Goal: Use online tool/utility: Utilize a website feature to perform a specific function

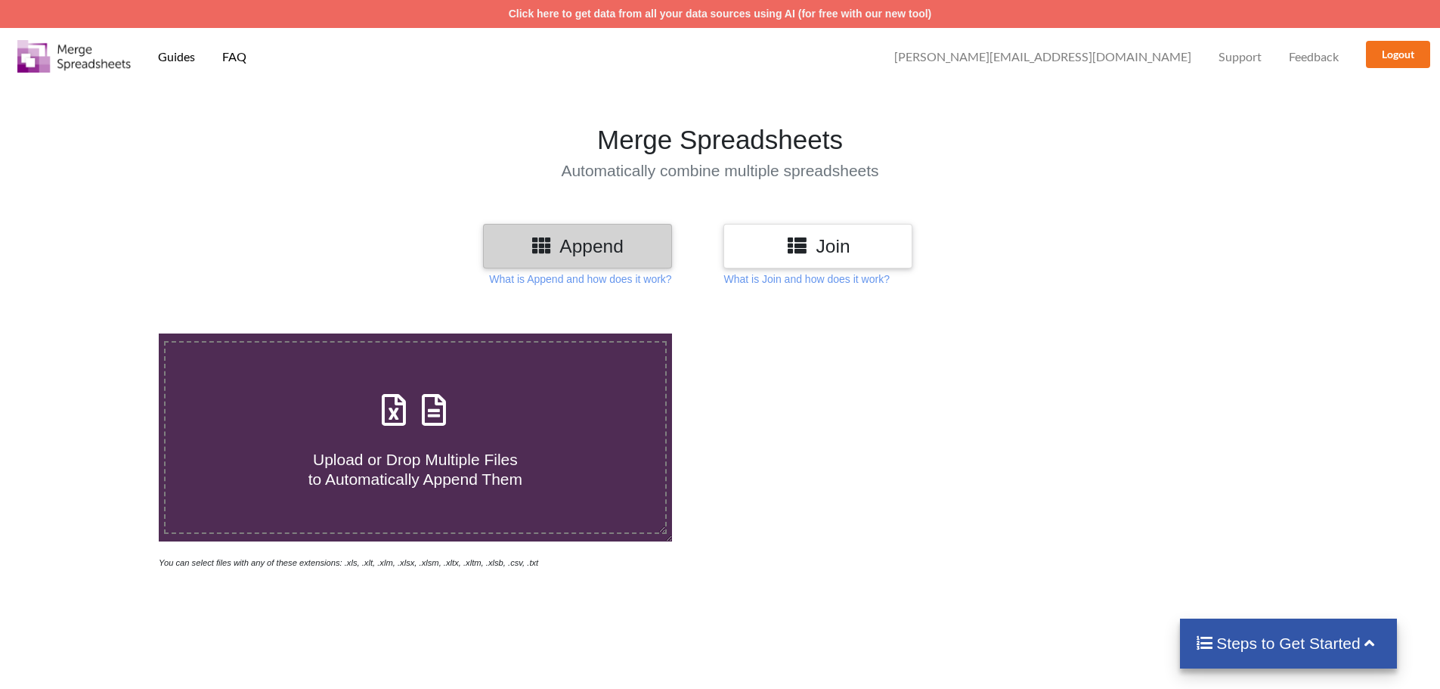
click at [804, 253] on icon at bounding box center [797, 244] width 22 height 19
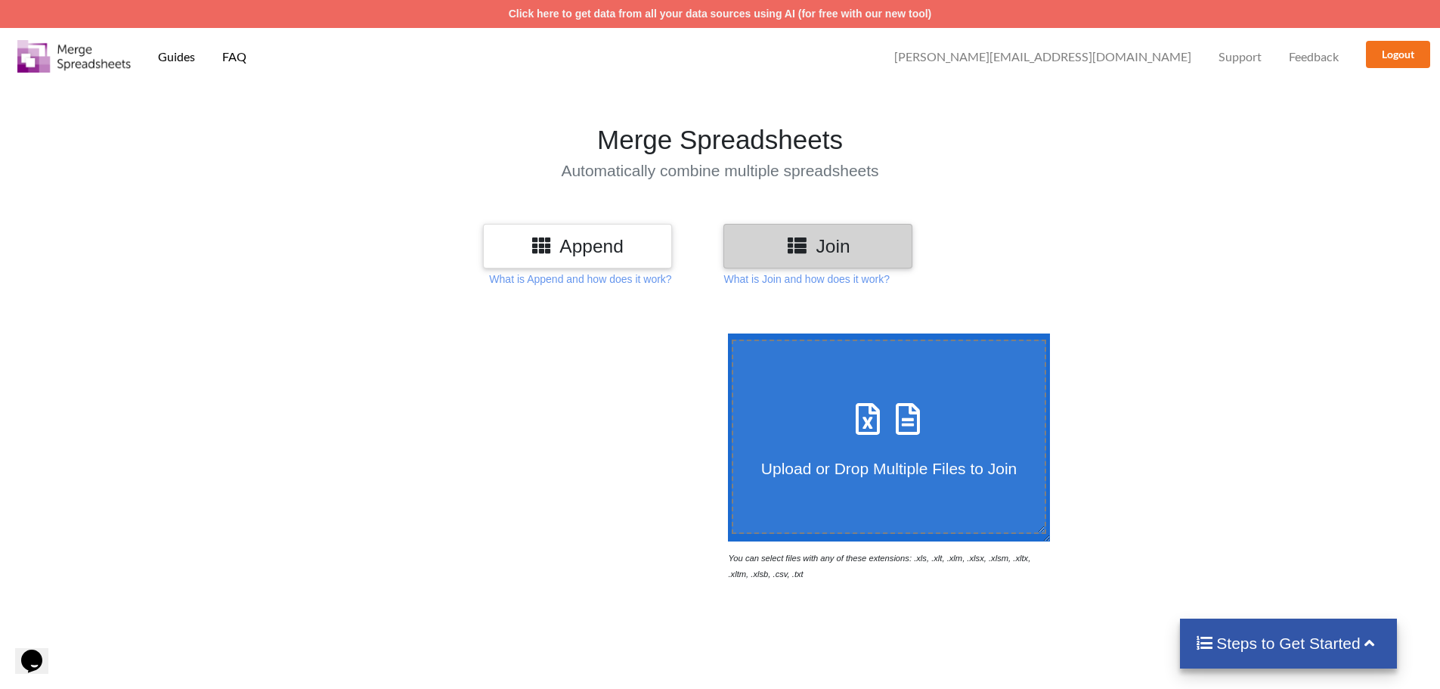
click at [860, 413] on icon at bounding box center [868, 411] width 38 height 32
click at [724, 333] on input "Upload or Drop Multiple Files to Join" at bounding box center [724, 333] width 0 height 0
type input "C:\fakepath\LocalInventory (33).csv"
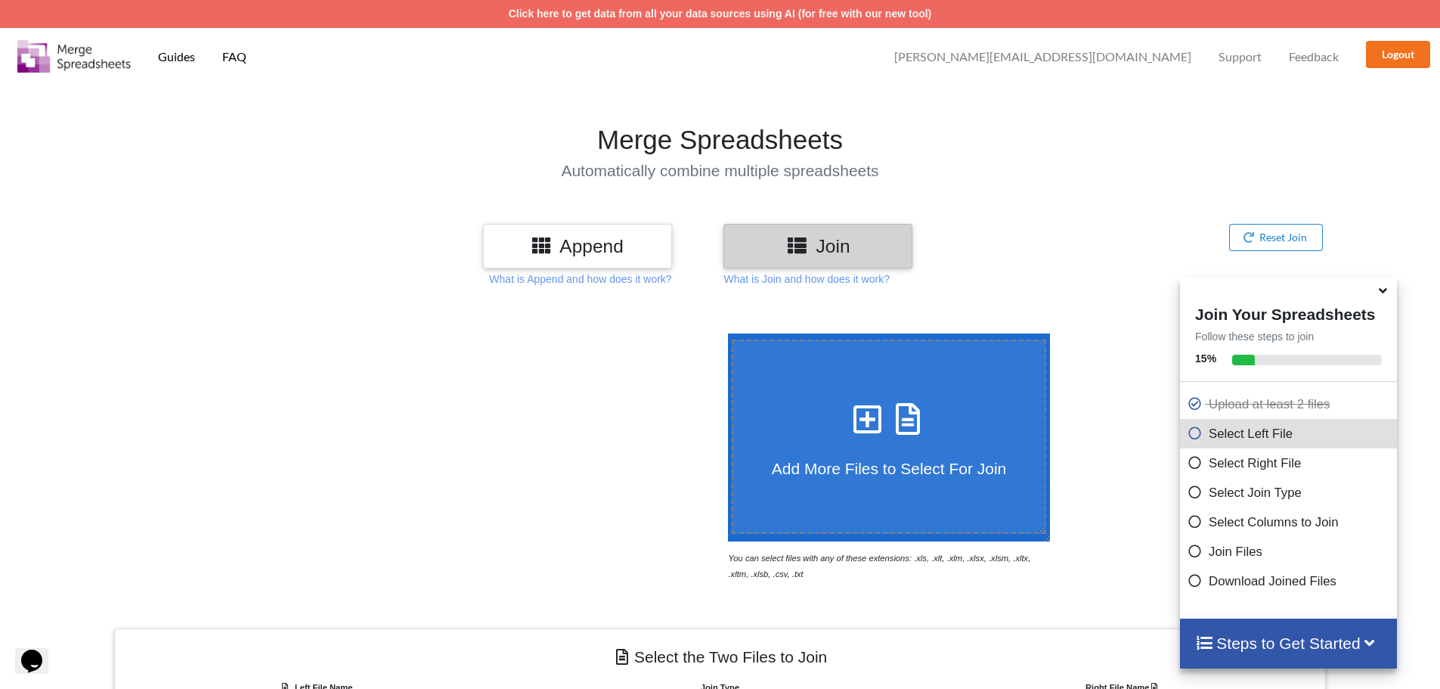
scroll to position [481, 0]
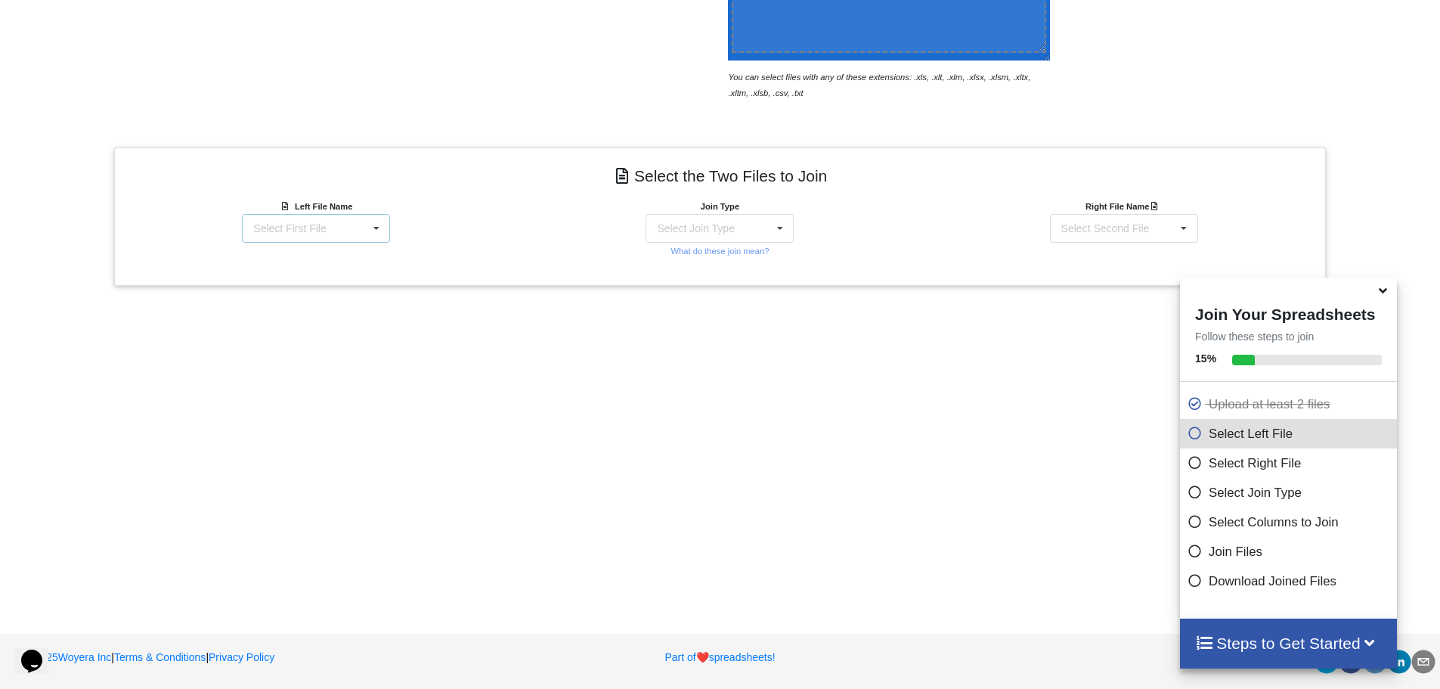
click at [331, 226] on div "Select First File LocalInventory (33).csv 2DWorkflow_FBA19160PNCQ_Picklist.xlsx…" at bounding box center [316, 228] width 148 height 29
click at [293, 286] on span "2DWorkflow_FBA19160PNCQ_Picklist.xlsx : FBA19160PNCQ" at bounding box center [356, 289] width 203 height 23
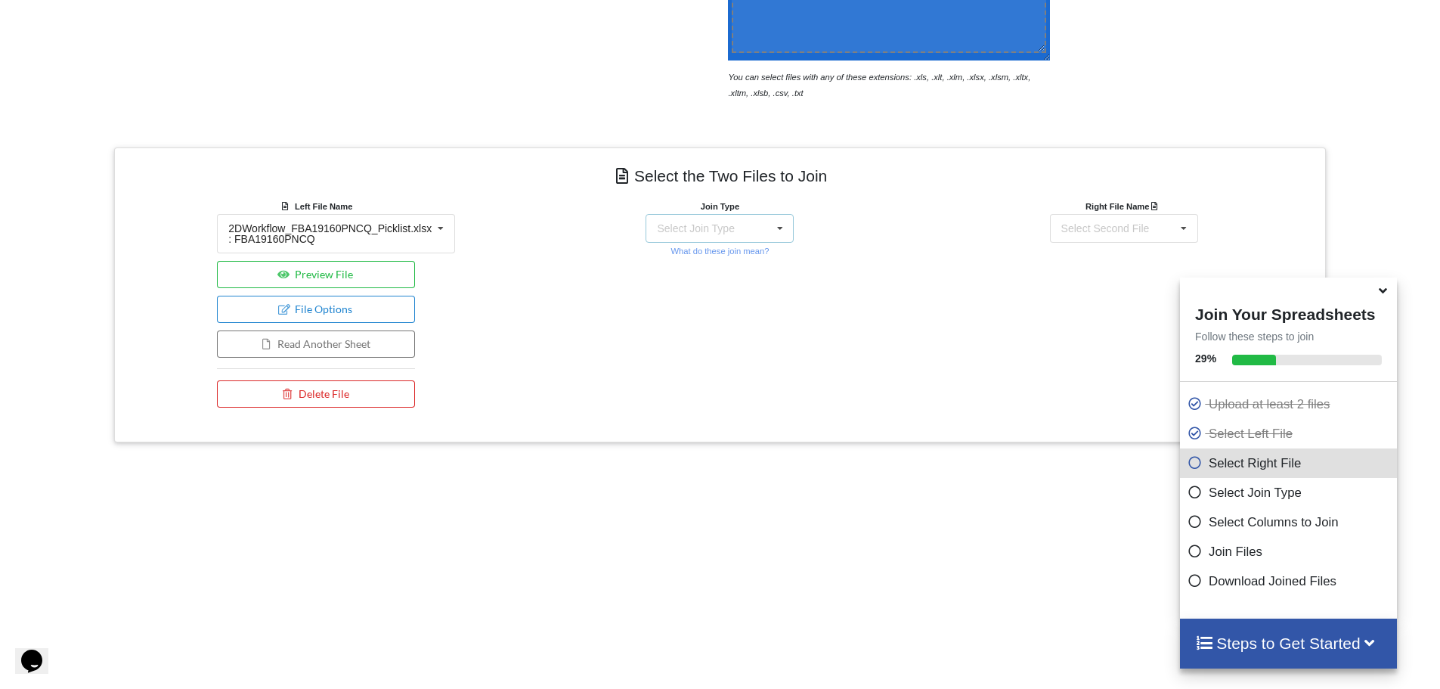
click at [709, 215] on div "Select Join Type INNER JOIN LEFT JOIN RIGHT JOIN FULL JOIN" at bounding box center [720, 228] width 148 height 29
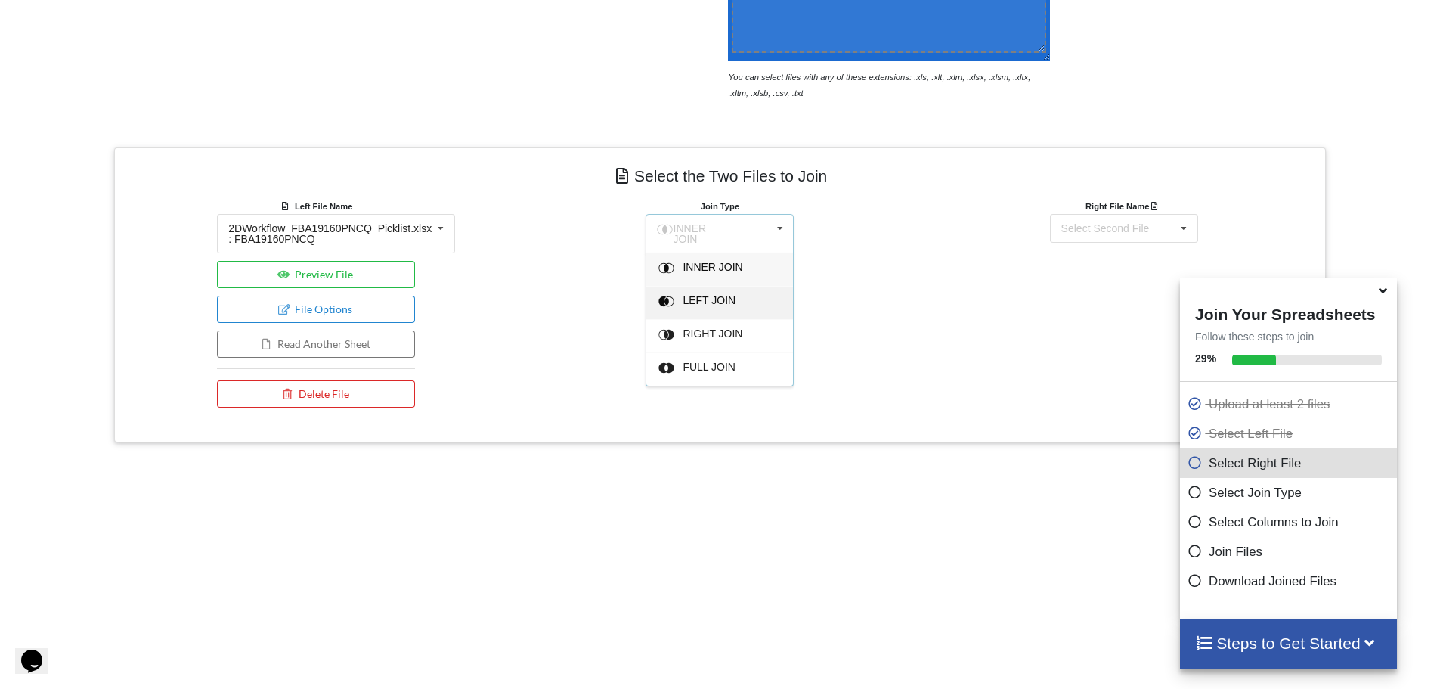
click at [693, 294] on span "LEFT JOIN" at bounding box center [709, 300] width 53 height 12
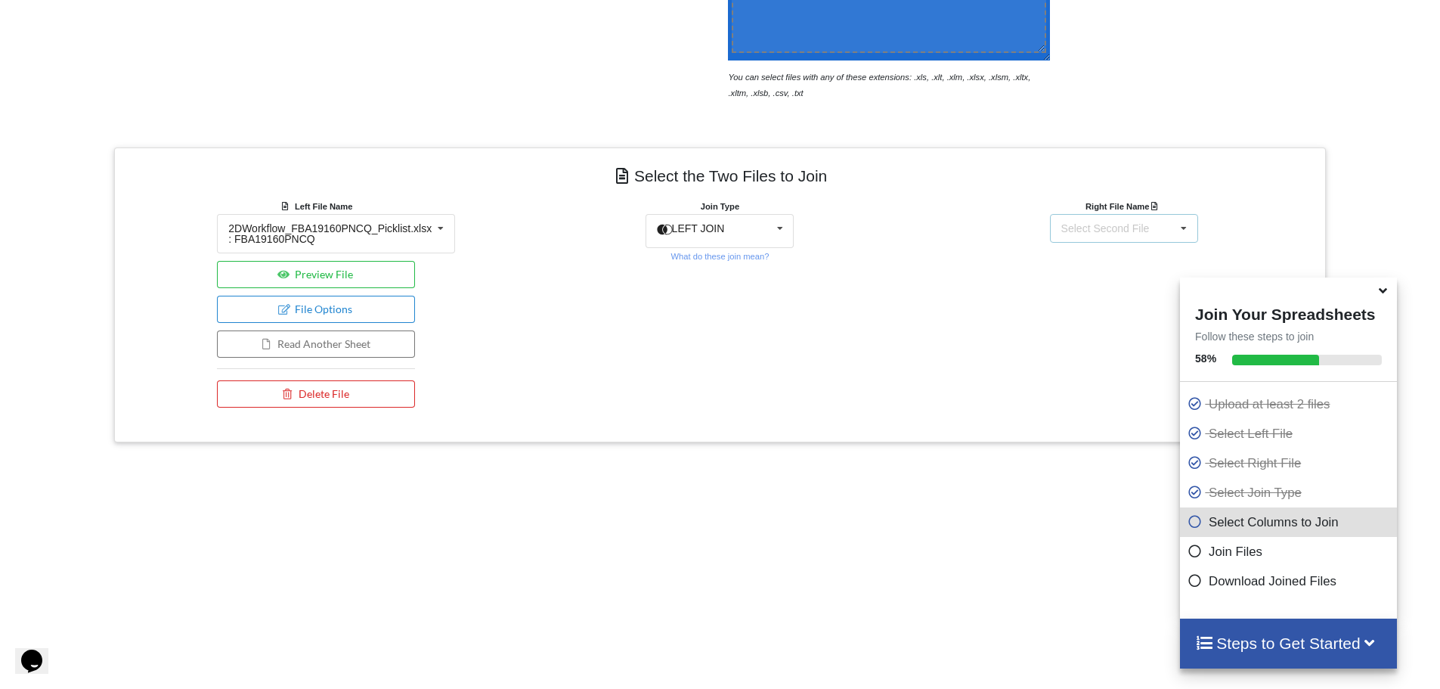
click at [1082, 230] on div "Select Second File" at bounding box center [1105, 228] width 88 height 11
click at [1092, 256] on span "LocalInventory (33).csv" at bounding box center [1118, 256] width 110 height 12
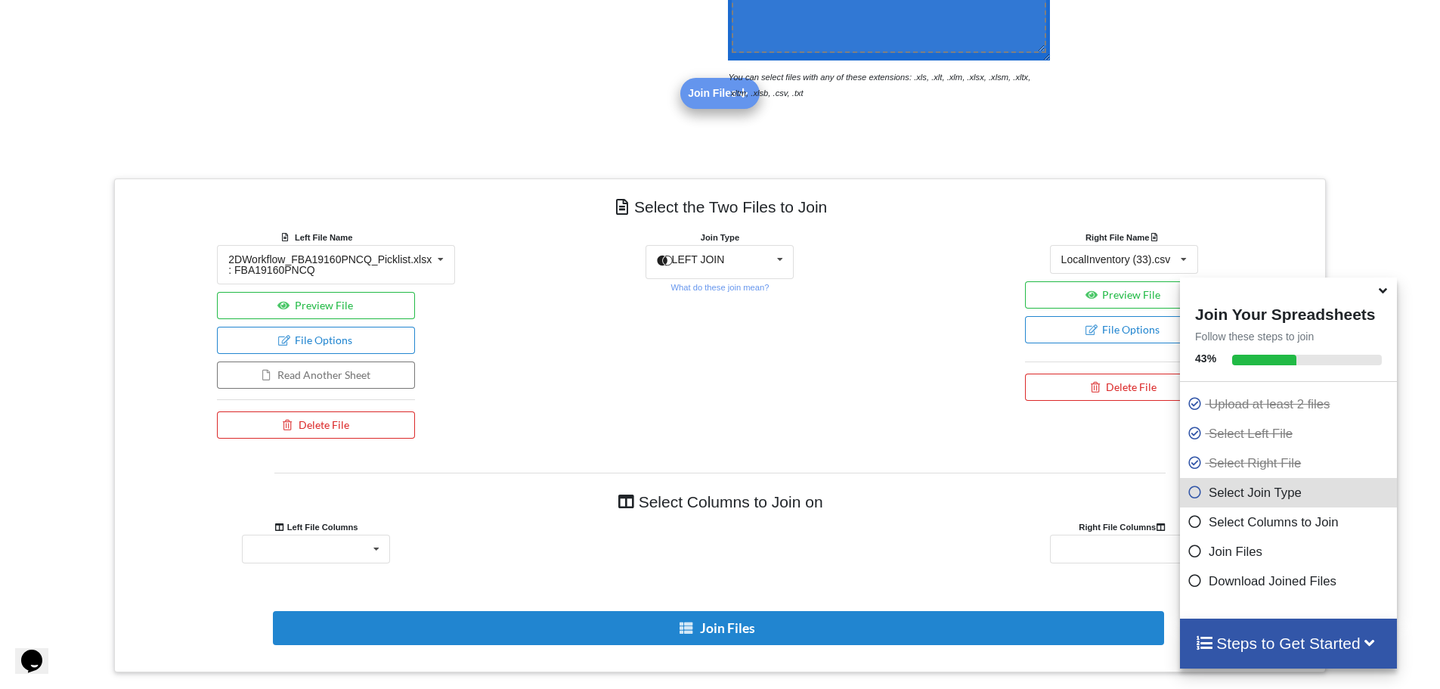
scroll to position [739, 0]
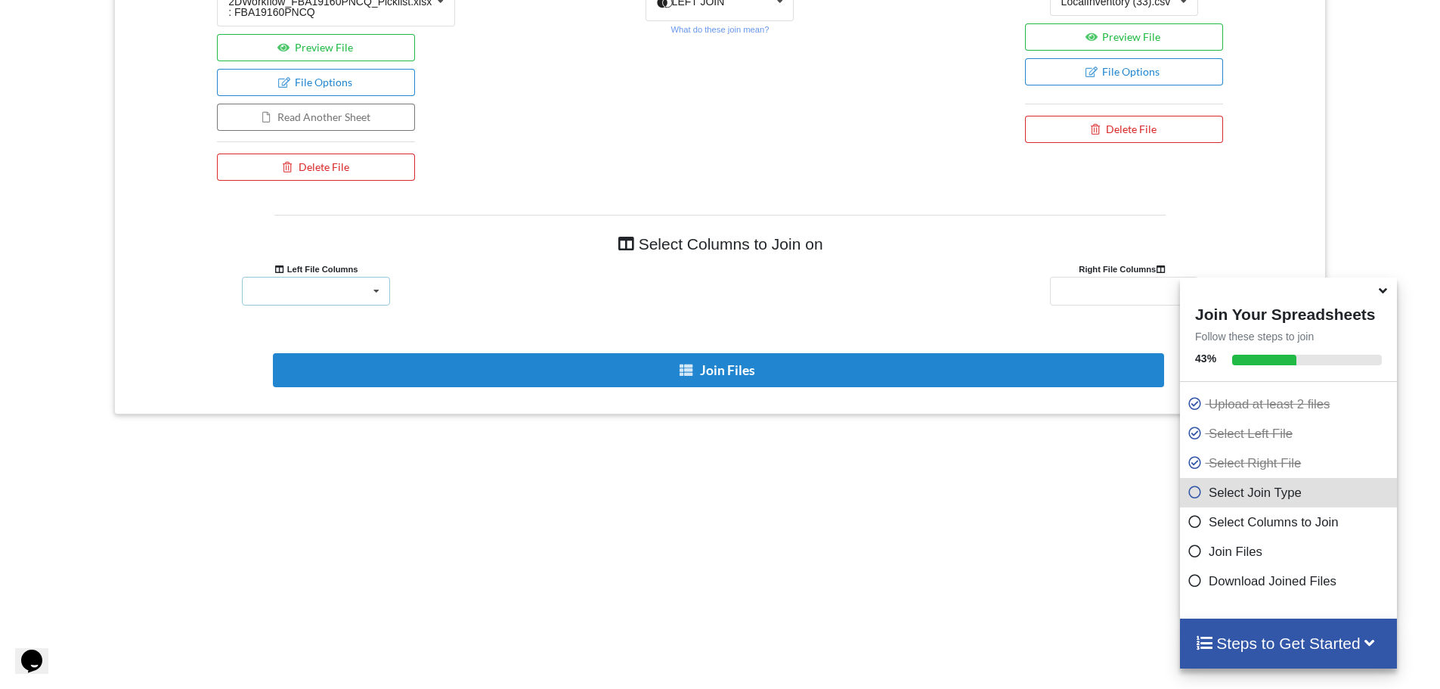
click at [370, 288] on icon at bounding box center [376, 291] width 23 height 28
click at [315, 318] on div "SKU" at bounding box center [316, 319] width 147 height 28
click at [1060, 287] on div "Status Product Name Type SKU ASIN FNSKU UPC Location # EAN LocalQuantity Case P…" at bounding box center [1124, 291] width 148 height 29
click at [1081, 398] on span "SKU" at bounding box center [1074, 403] width 22 height 12
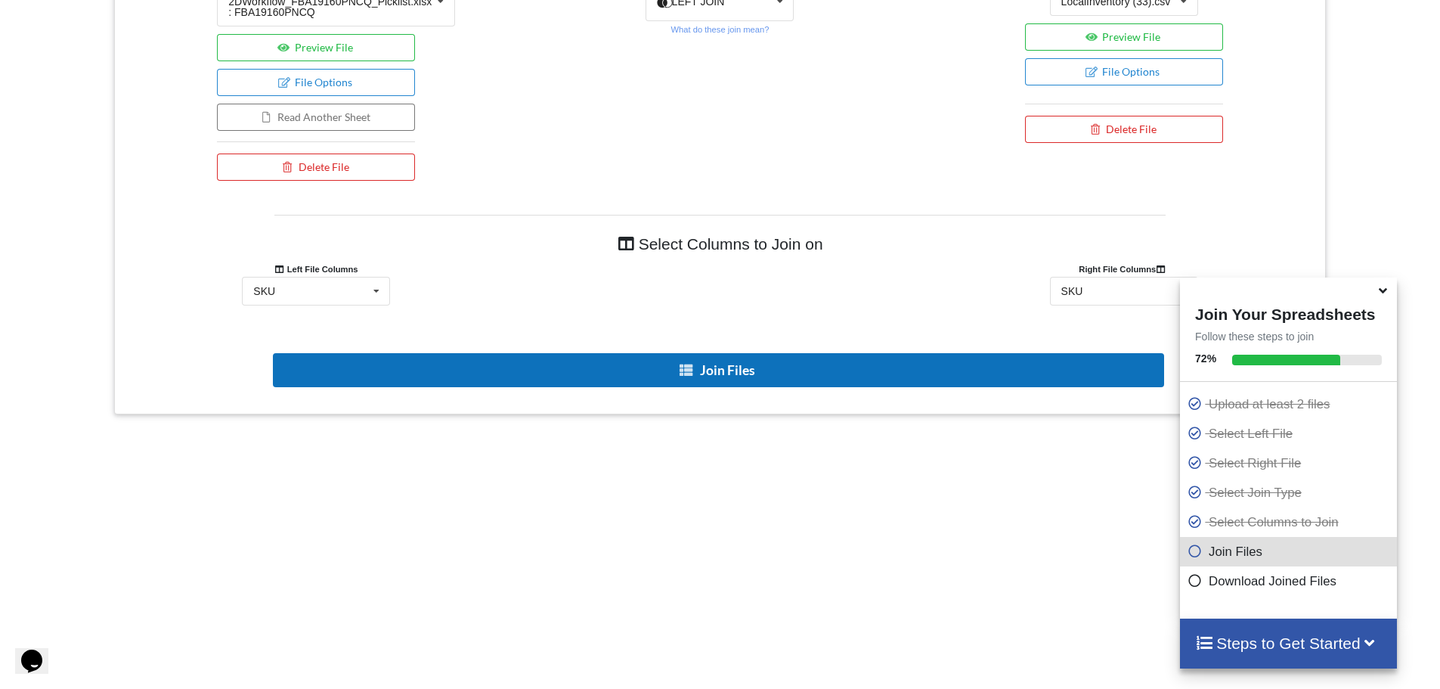
click at [770, 382] on button "Join Files" at bounding box center [718, 370] width 891 height 34
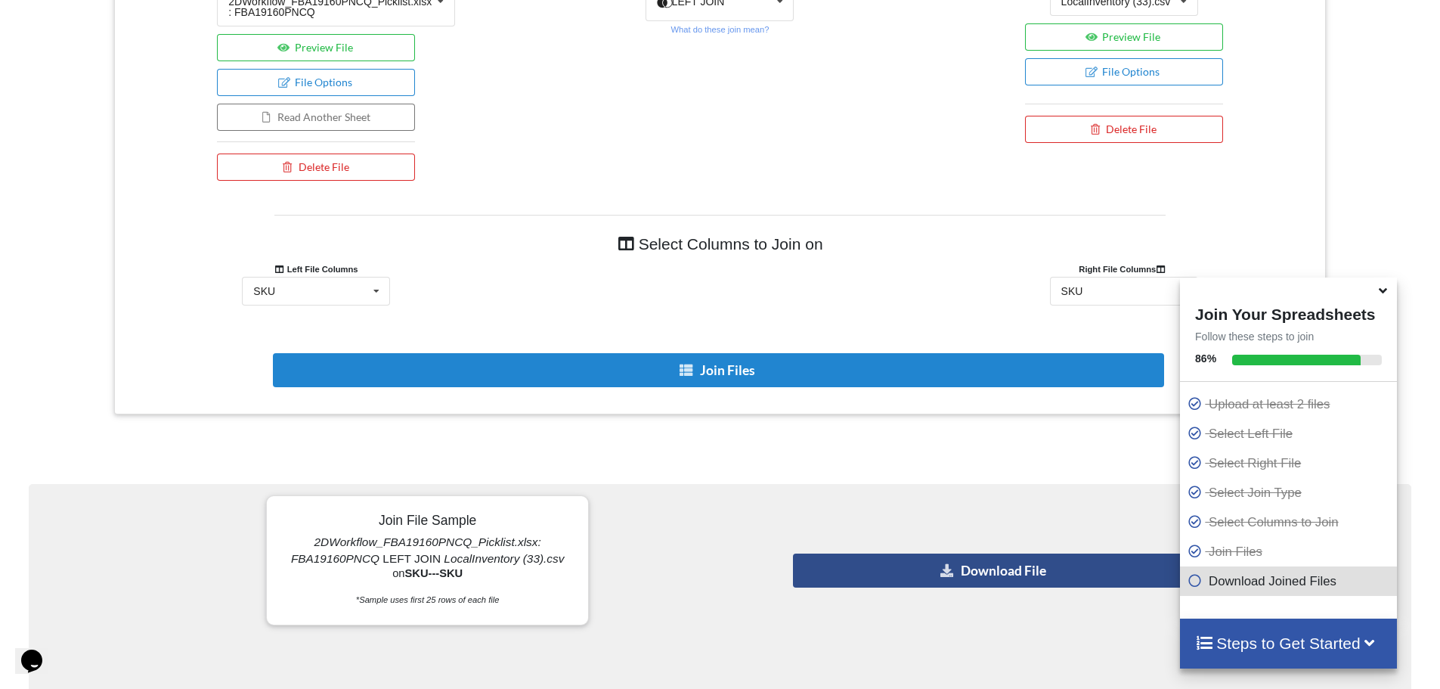
click at [946, 566] on icon at bounding box center [948, 569] width 16 height 11
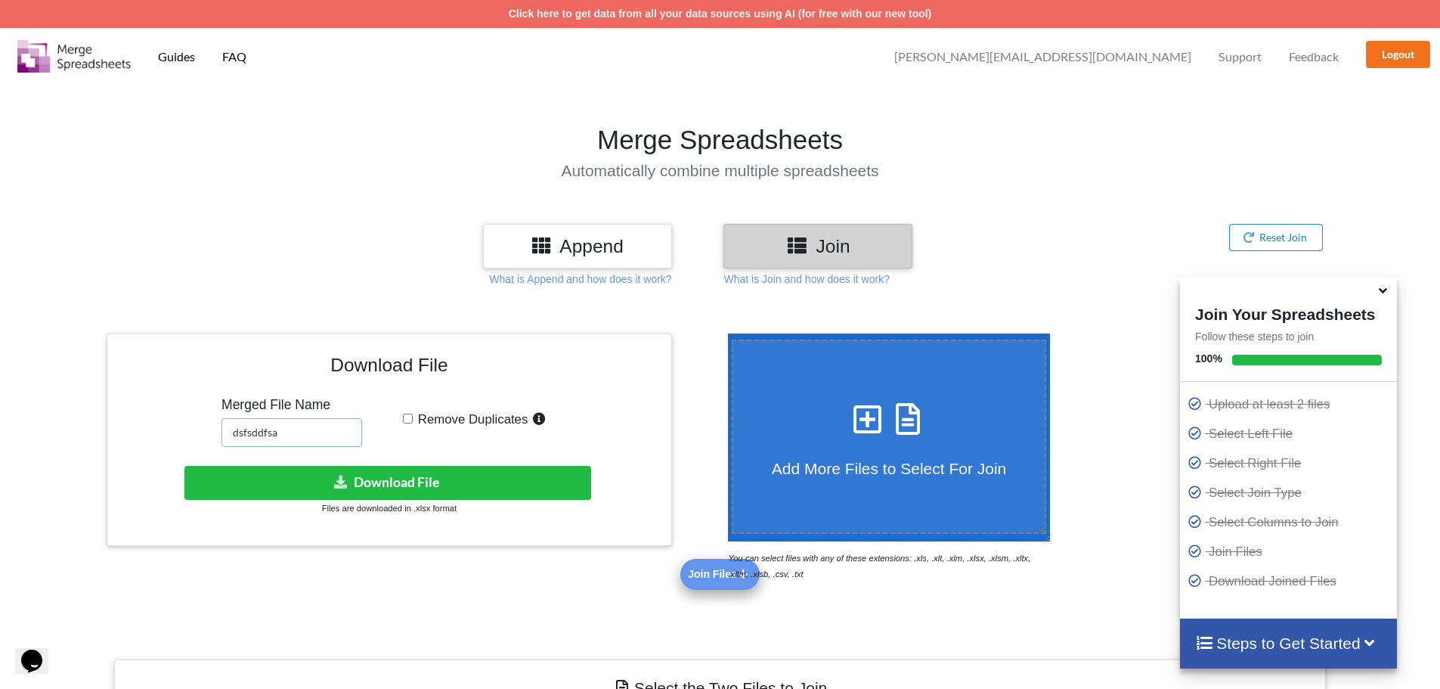
click at [273, 429] on input "dsfsddfsa" at bounding box center [292, 432] width 141 height 29
type input "Inventory"
click at [360, 475] on button "Download File" at bounding box center [387, 483] width 407 height 34
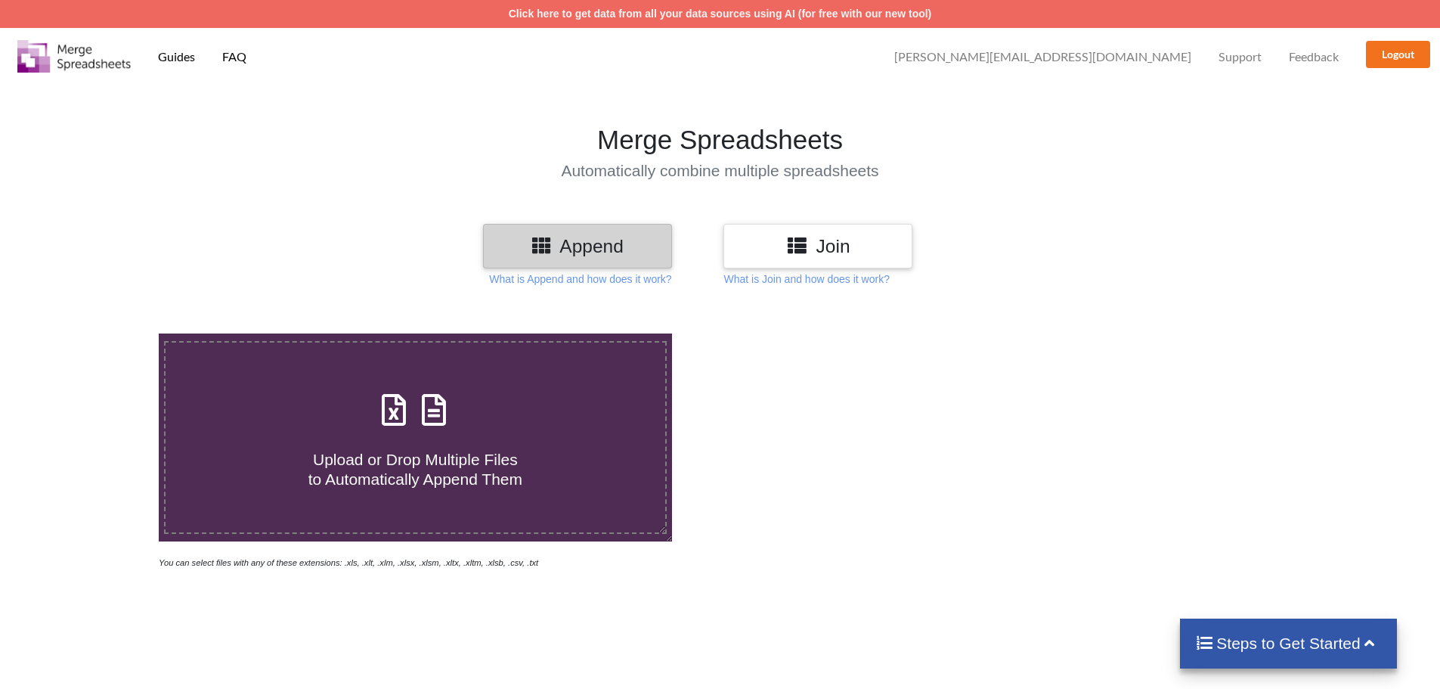
click at [832, 240] on h3 "Join" at bounding box center [818, 246] width 166 height 22
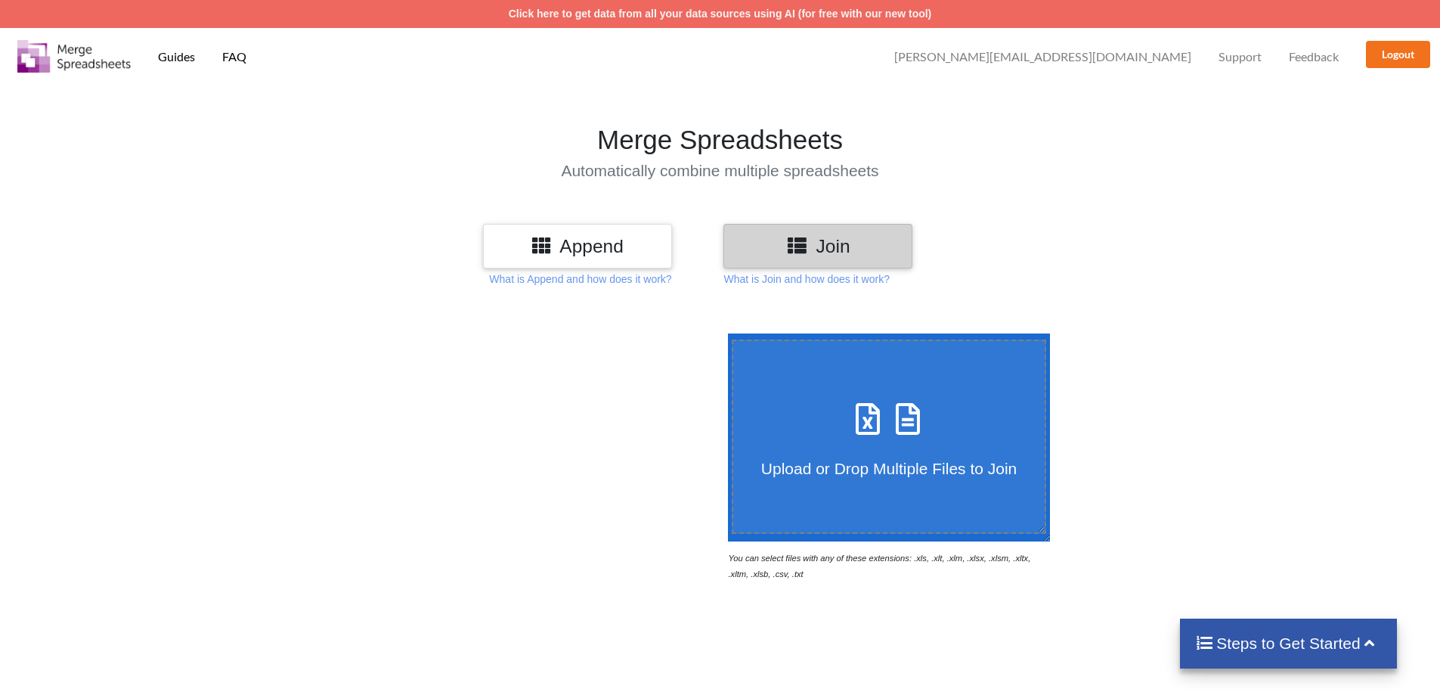
click at [857, 427] on icon at bounding box center [868, 411] width 38 height 32
click at [724, 333] on input "Upload or Drop Multiple Files to Join" at bounding box center [724, 333] width 0 height 0
type input "C:\fakepath\LocalInventory (34).csv"
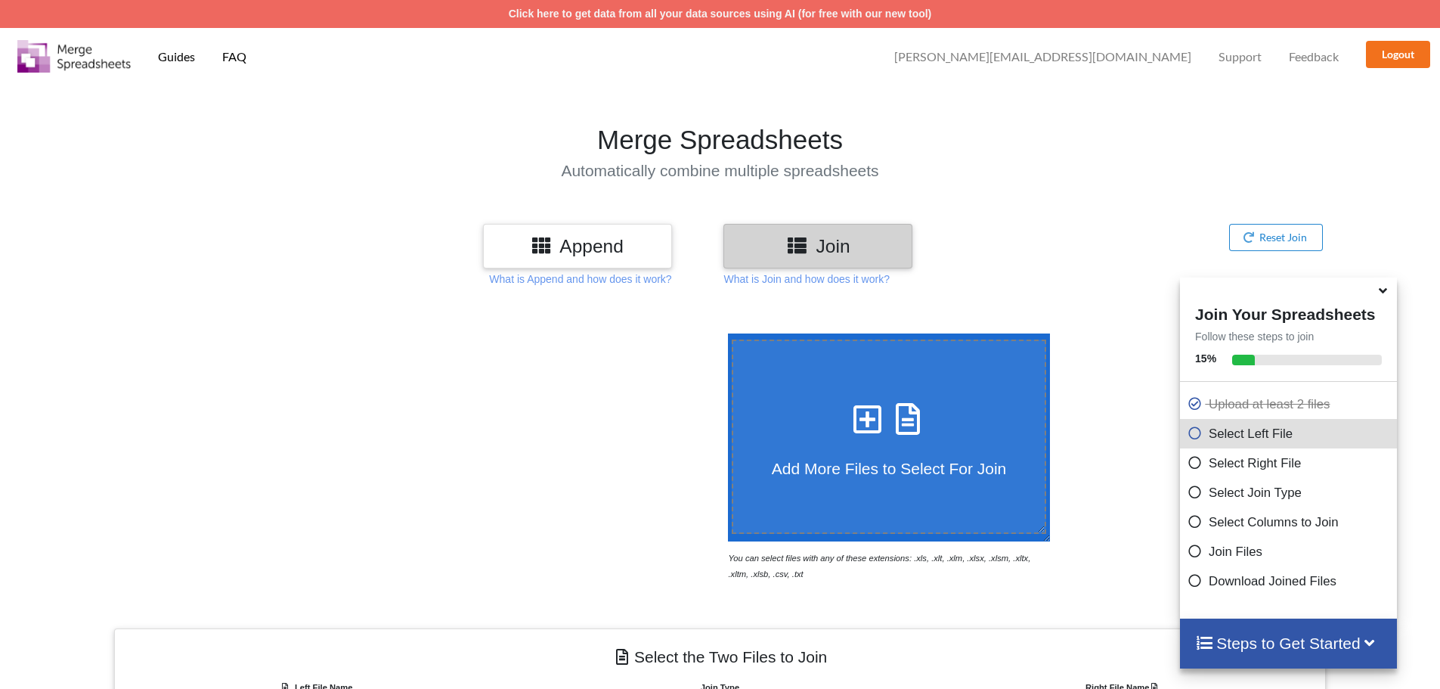
scroll to position [481, 0]
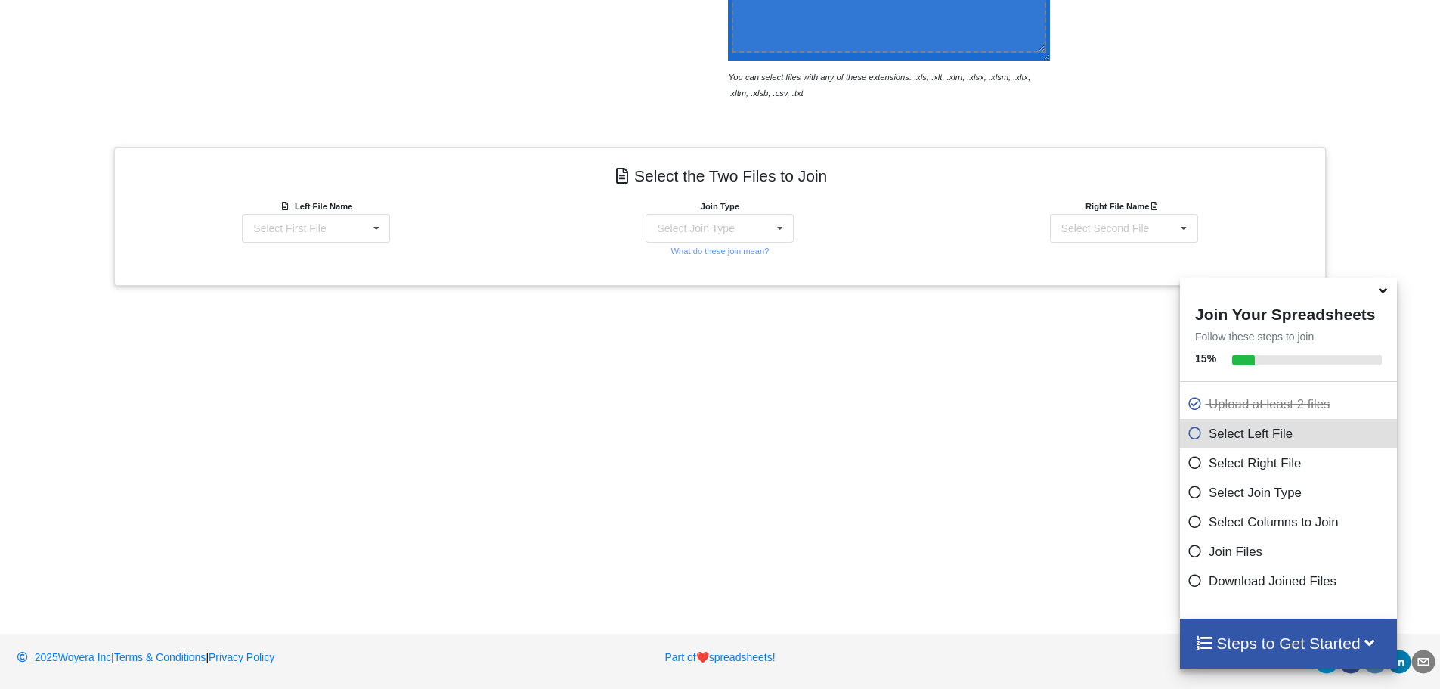
click at [352, 211] on b "Left File Name" at bounding box center [323, 206] width 57 height 9
click at [341, 222] on div "Select First File LocalInventory (34).csv Pautzke+Case+Pack+Weight+and+Dimensio…" at bounding box center [316, 228] width 148 height 29
click at [312, 290] on span "Pautzke+Case+Pack+Weight+and+Dimensions+(1).xlsx : Table 1" at bounding box center [394, 289] width 278 height 23
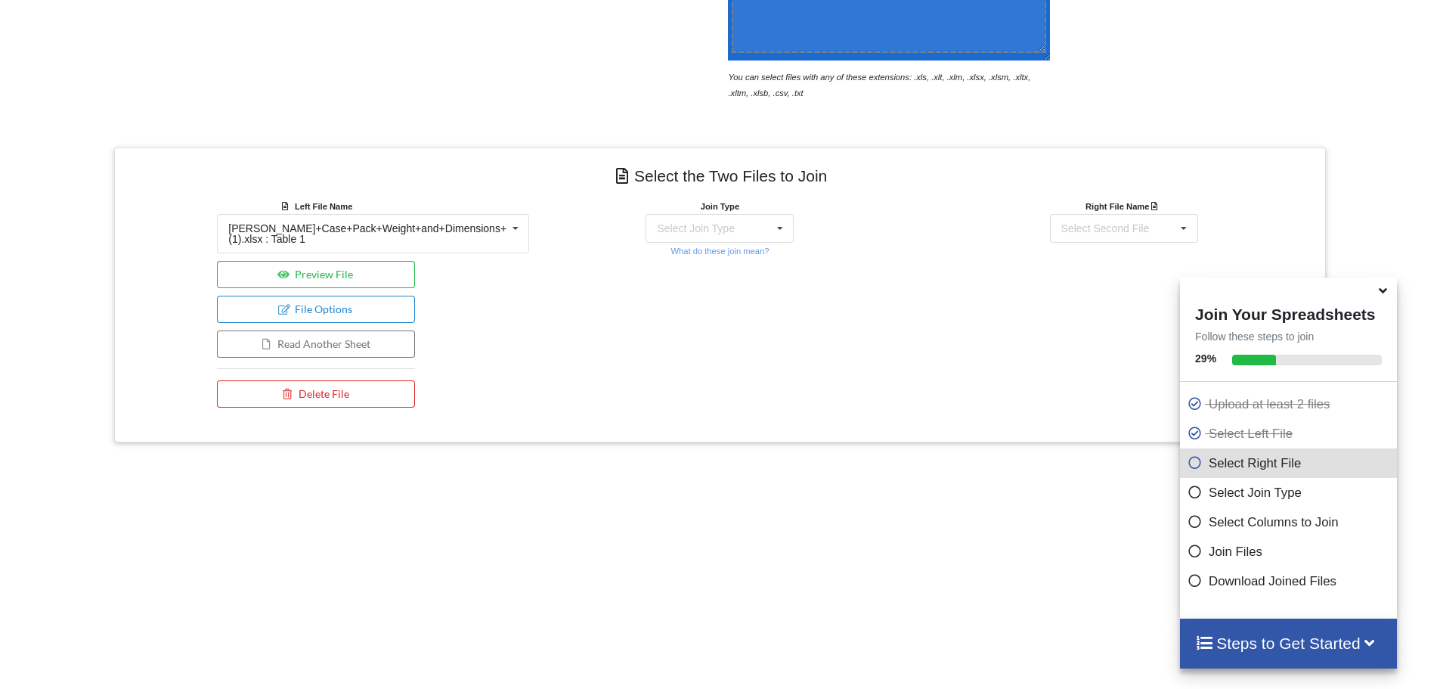
click at [657, 247] on div "Join Type Select Join Type INNER JOIN LEFT JOIN RIGHT JOIN FULL JOIN What do th…" at bounding box center [720, 228] width 198 height 60
click at [662, 233] on div "Select Join Type" at bounding box center [695, 228] width 77 height 11
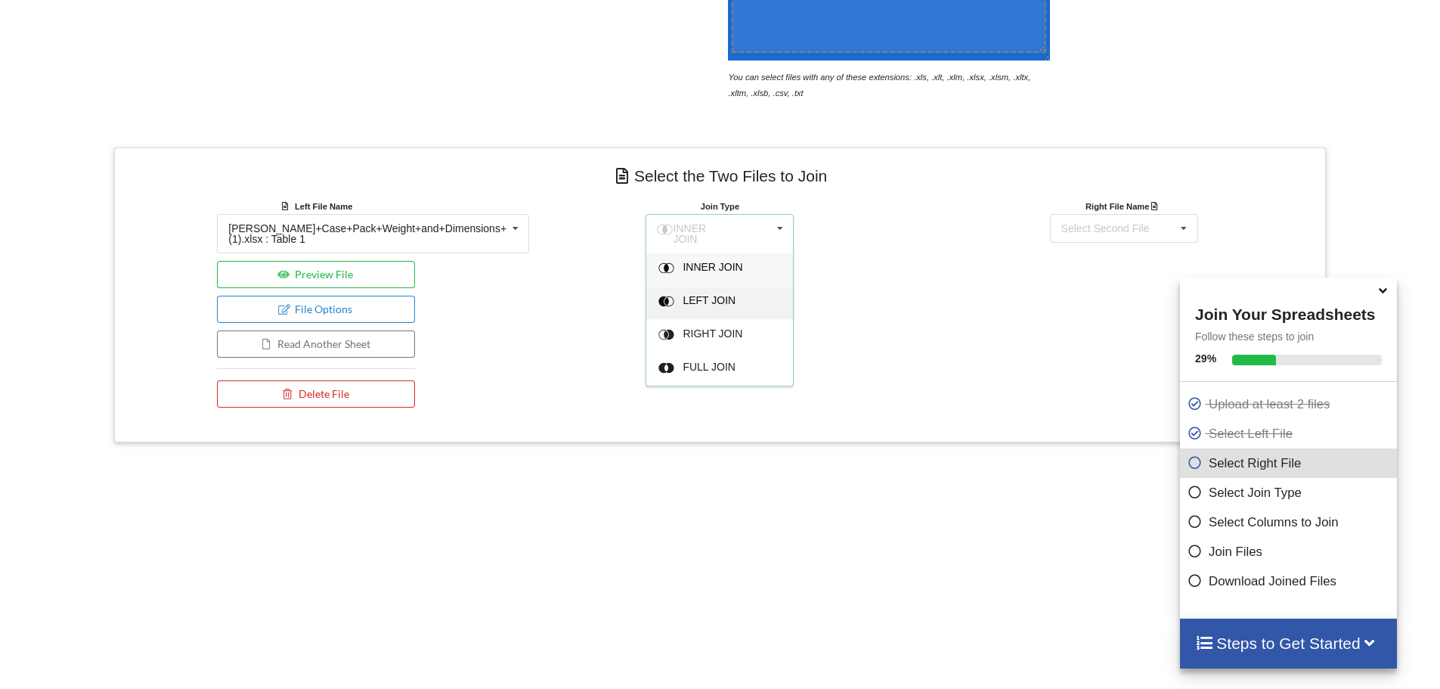
click at [669, 293] on span at bounding box center [669, 301] width 20 height 21
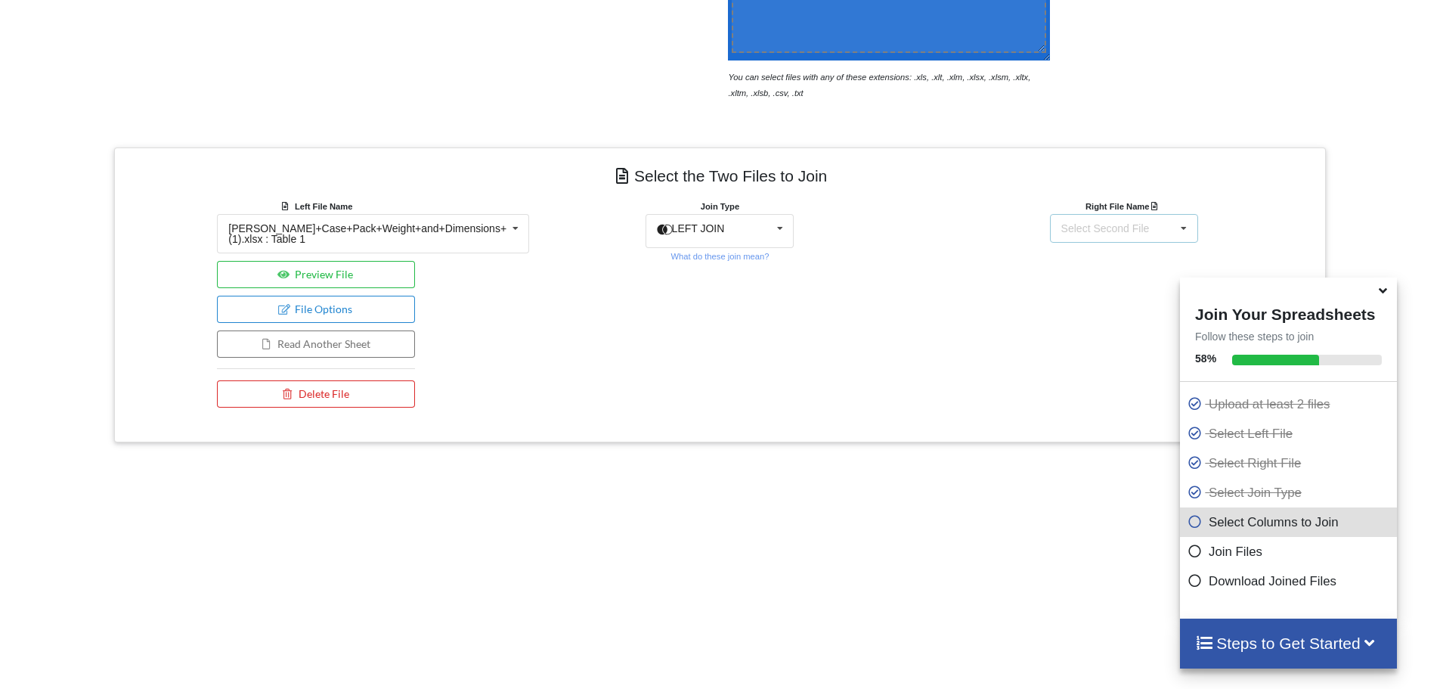
click at [1096, 225] on div "Select Second File" at bounding box center [1105, 228] width 88 height 11
click at [1077, 258] on span "LocalInventory (34).csv" at bounding box center [1118, 256] width 110 height 12
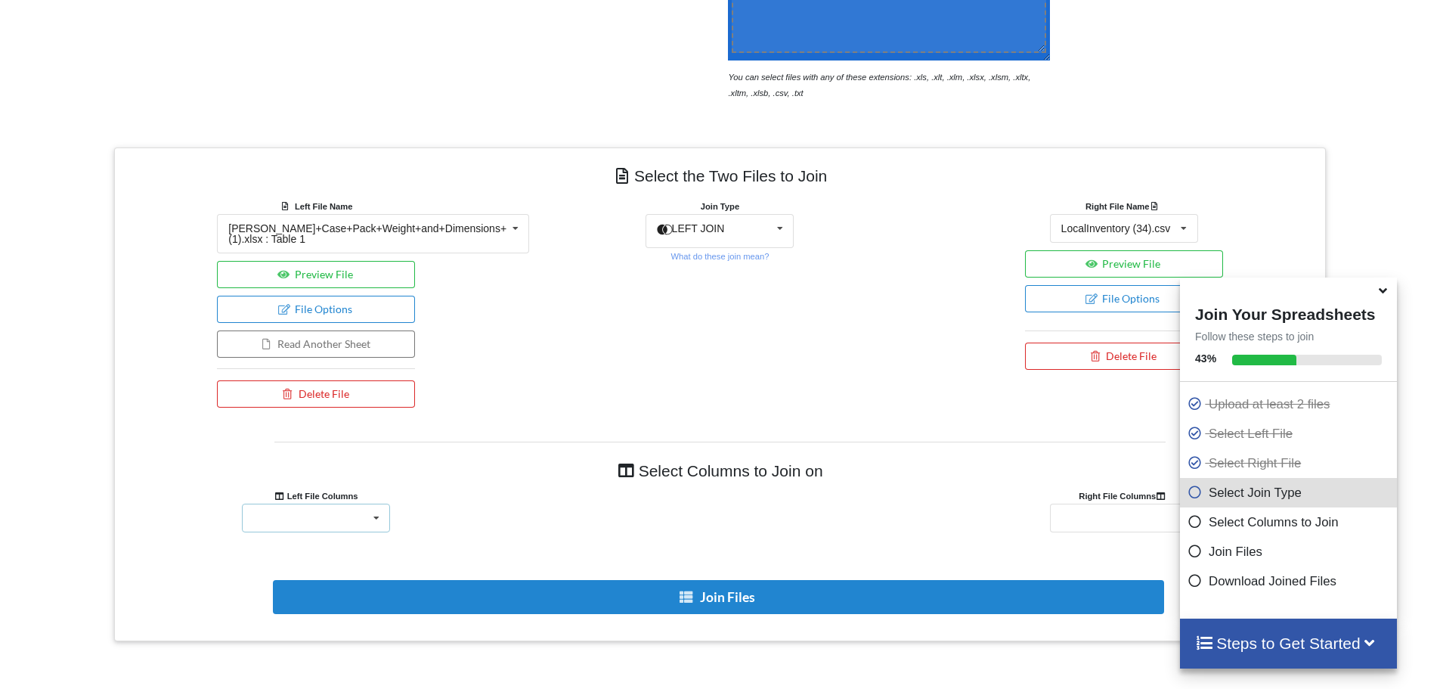
click at [318, 513] on div "Supplier SKU Location # FNSKU Case Pack Quantity Case Weight (Pounds) Case Dime…" at bounding box center [316, 518] width 148 height 29
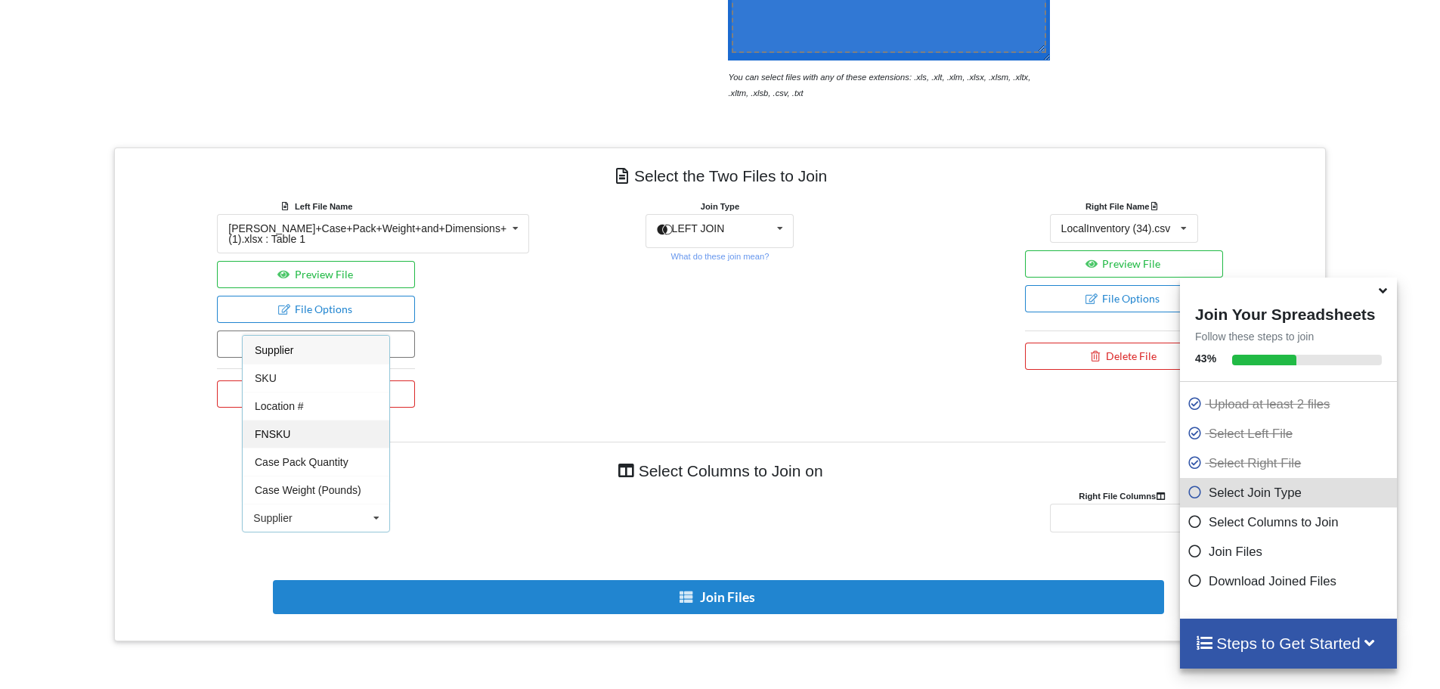
scroll to position [556, 0]
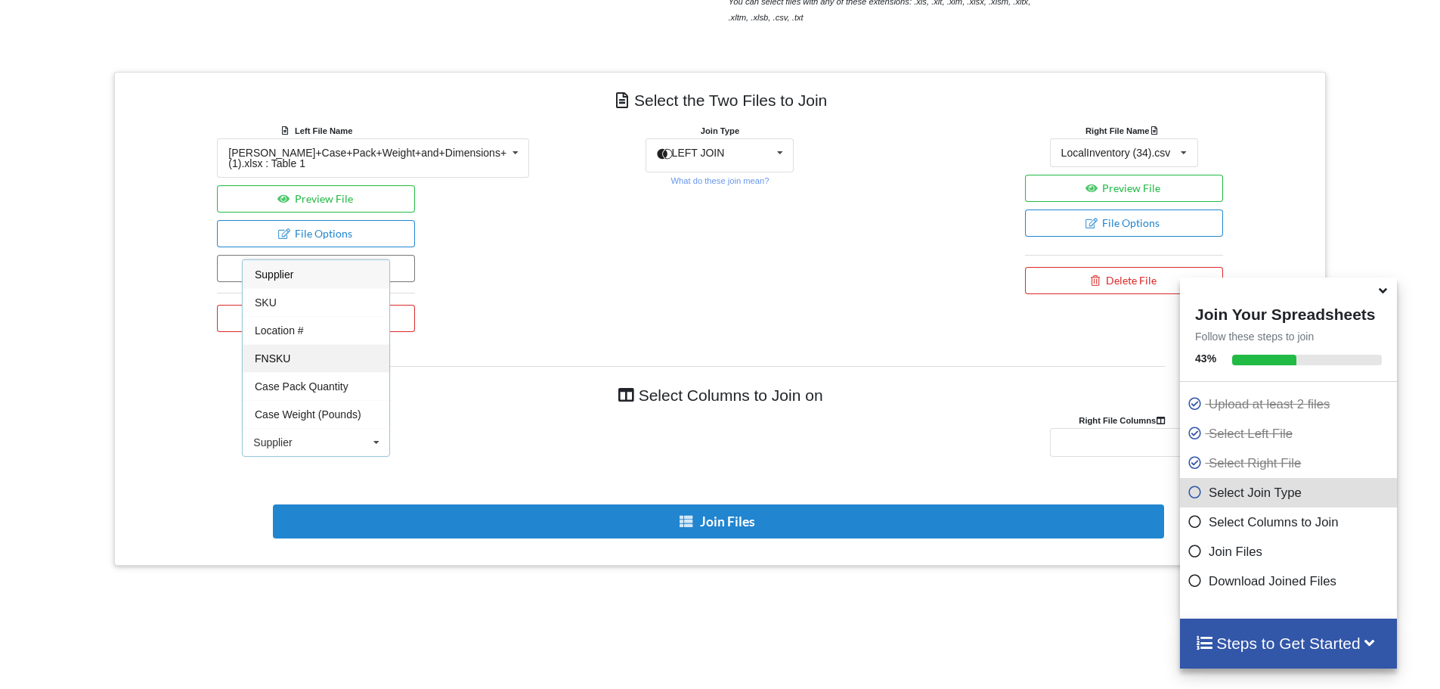
click at [299, 344] on div "FNSKU" at bounding box center [316, 358] width 147 height 28
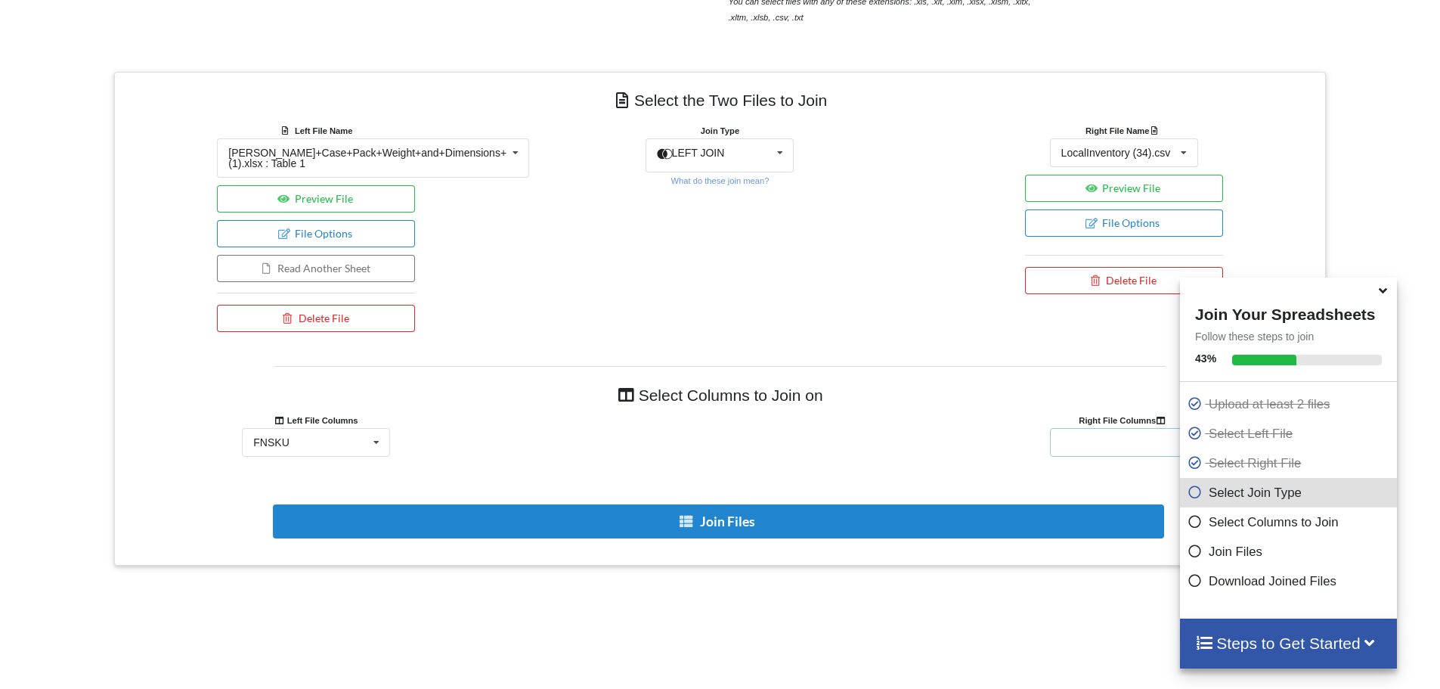
click at [1102, 436] on div "Status Product Name Type SKU ASIN FNSKU UPC Location # EAN LocalQuantity Case P…" at bounding box center [1124, 442] width 148 height 29
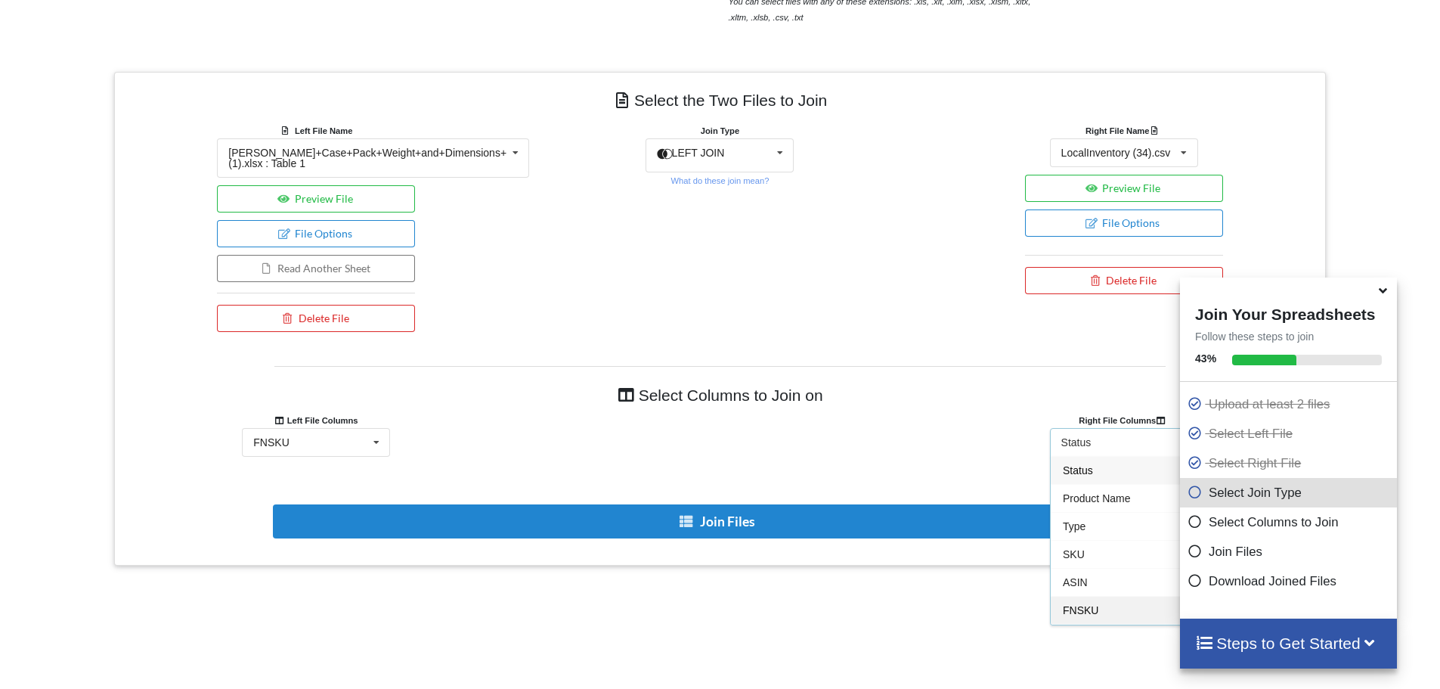
click at [1071, 615] on span "FNSKU" at bounding box center [1081, 610] width 36 height 12
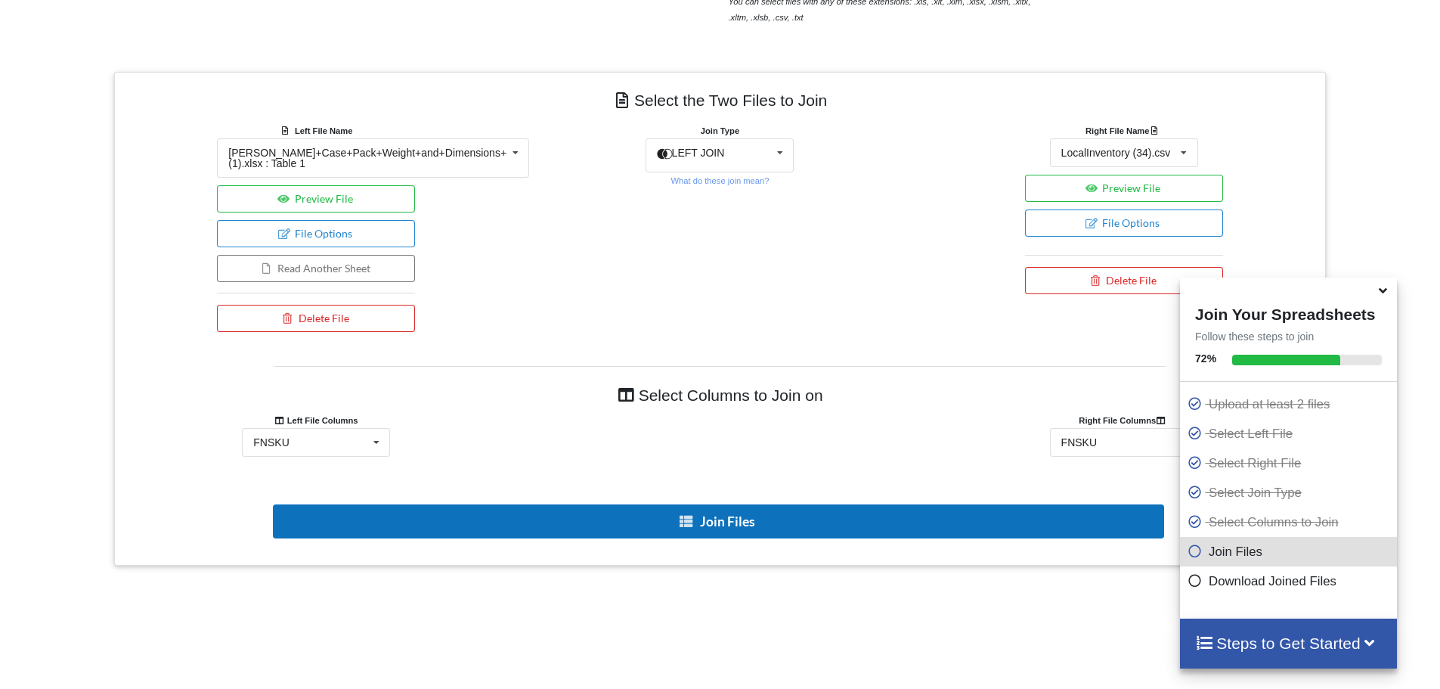
click at [741, 518] on button "Join Files" at bounding box center [718, 521] width 891 height 34
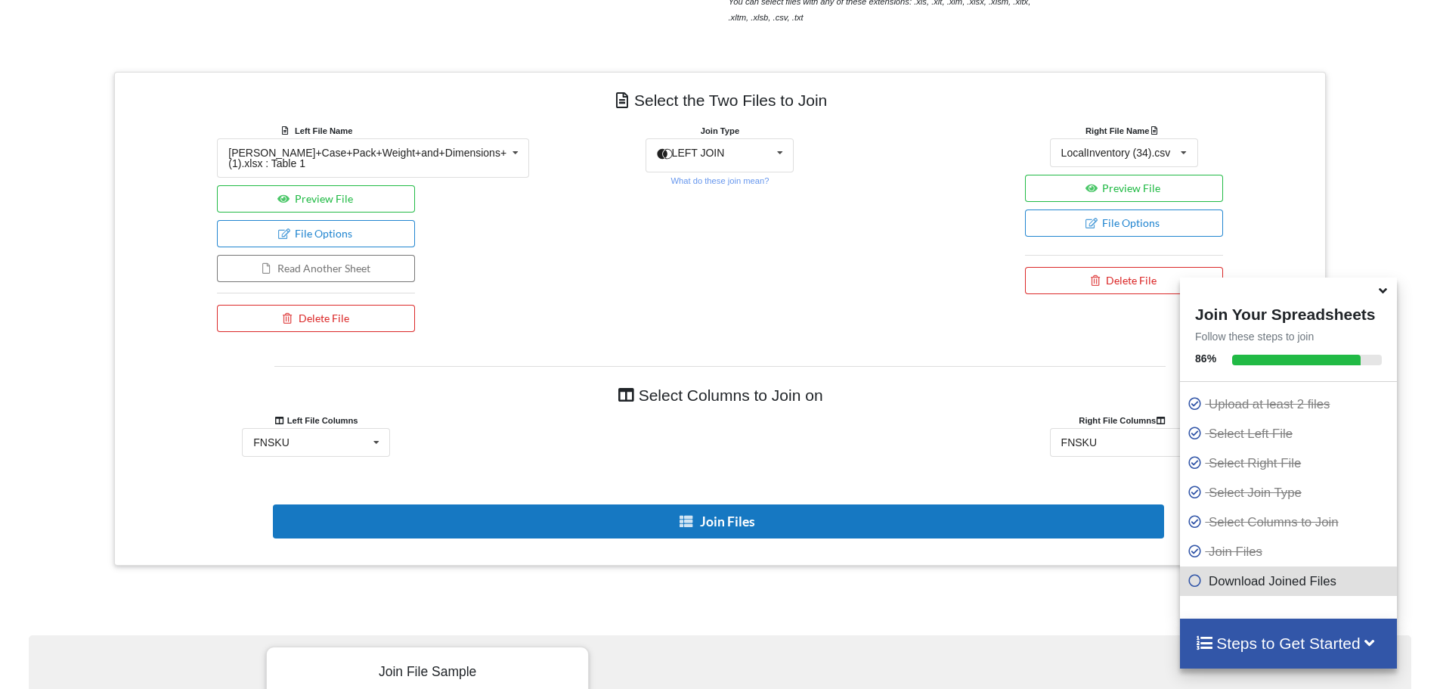
type input "dsfsddfsa"
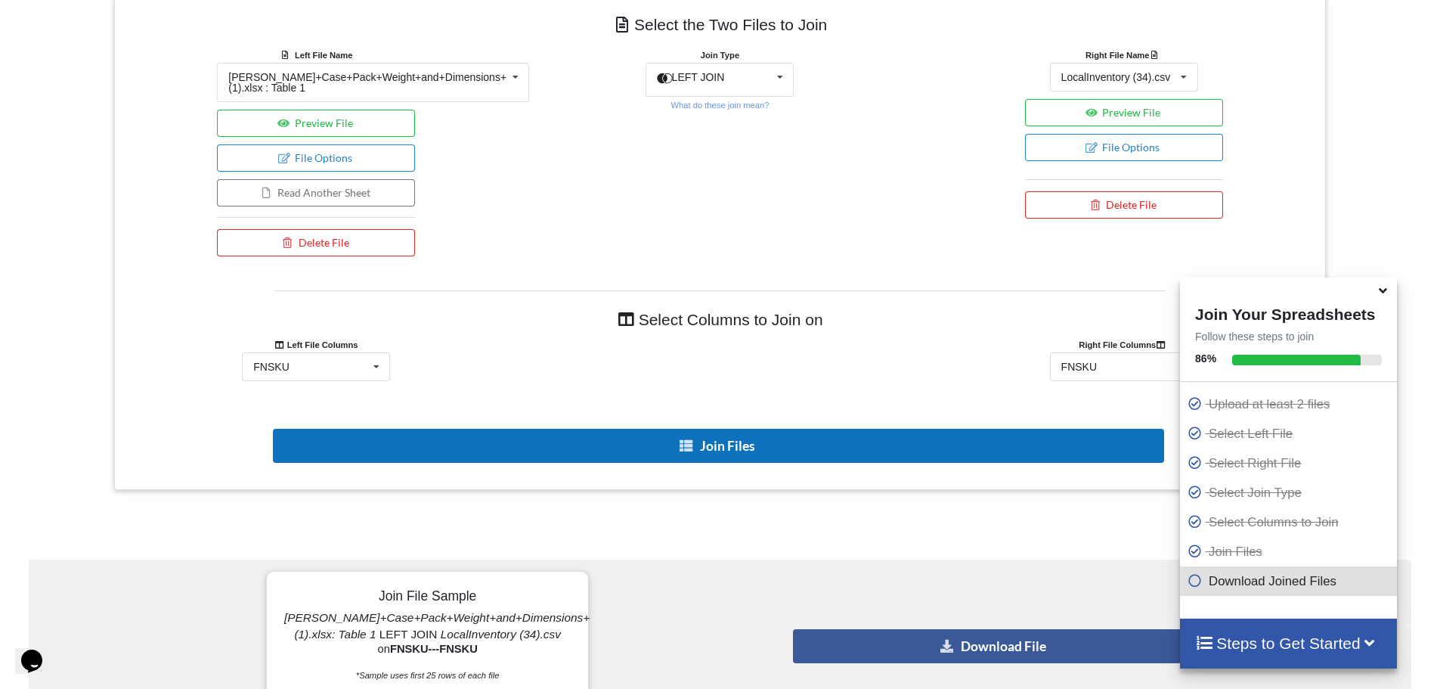
scroll to position [814, 0]
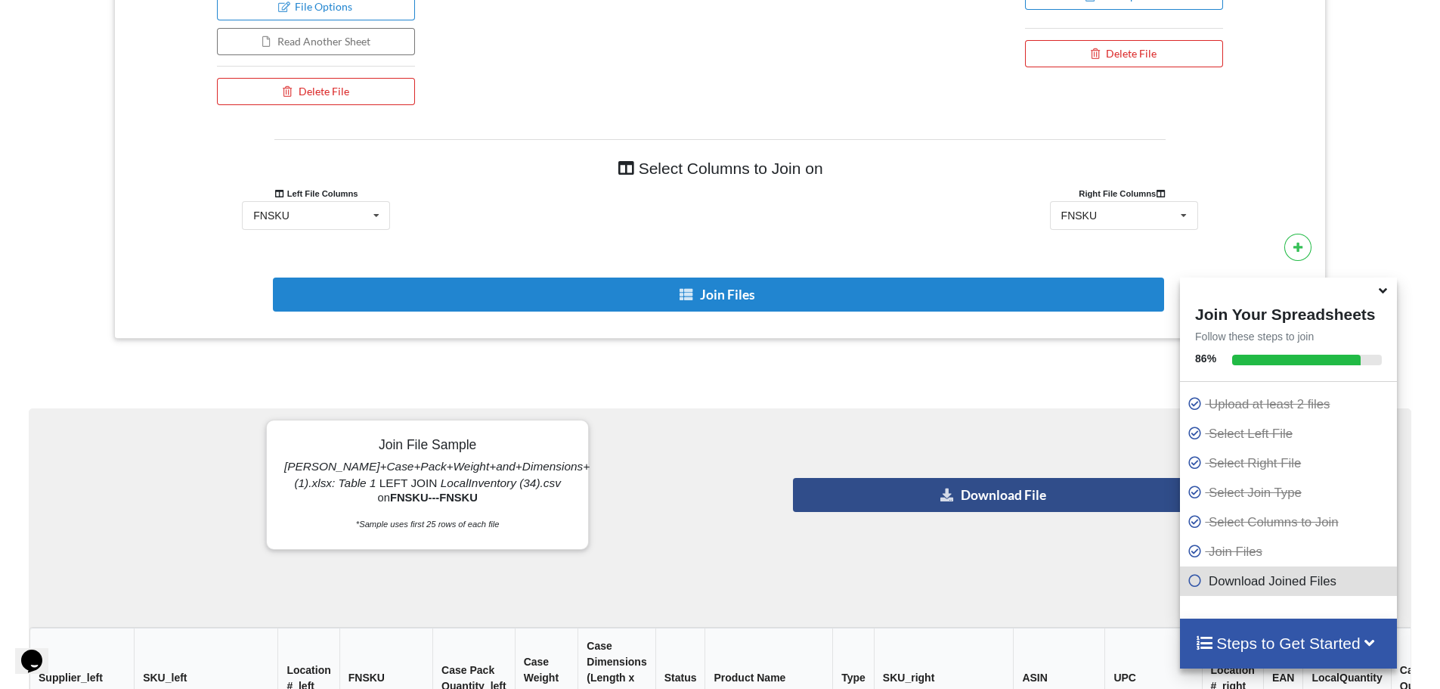
click at [925, 494] on button "Download File" at bounding box center [994, 495] width 403 height 34
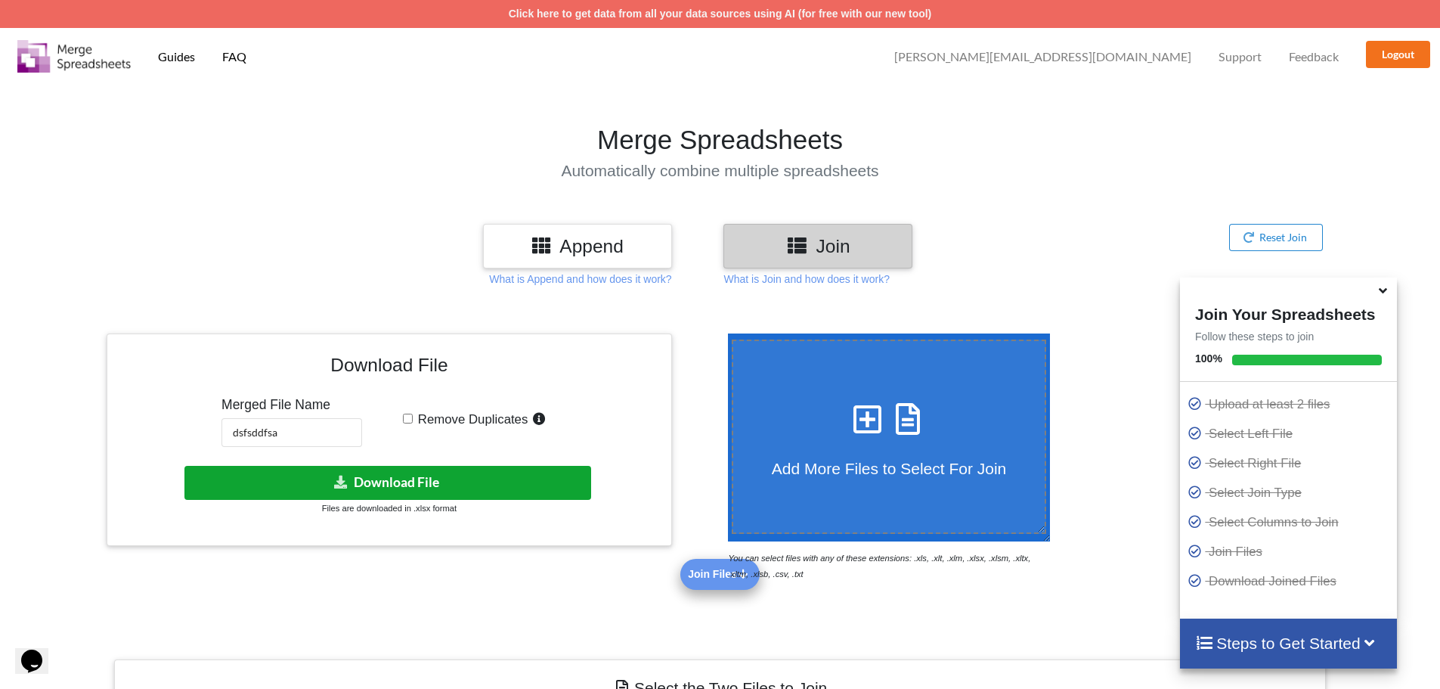
click at [359, 471] on button "Download File" at bounding box center [387, 483] width 407 height 34
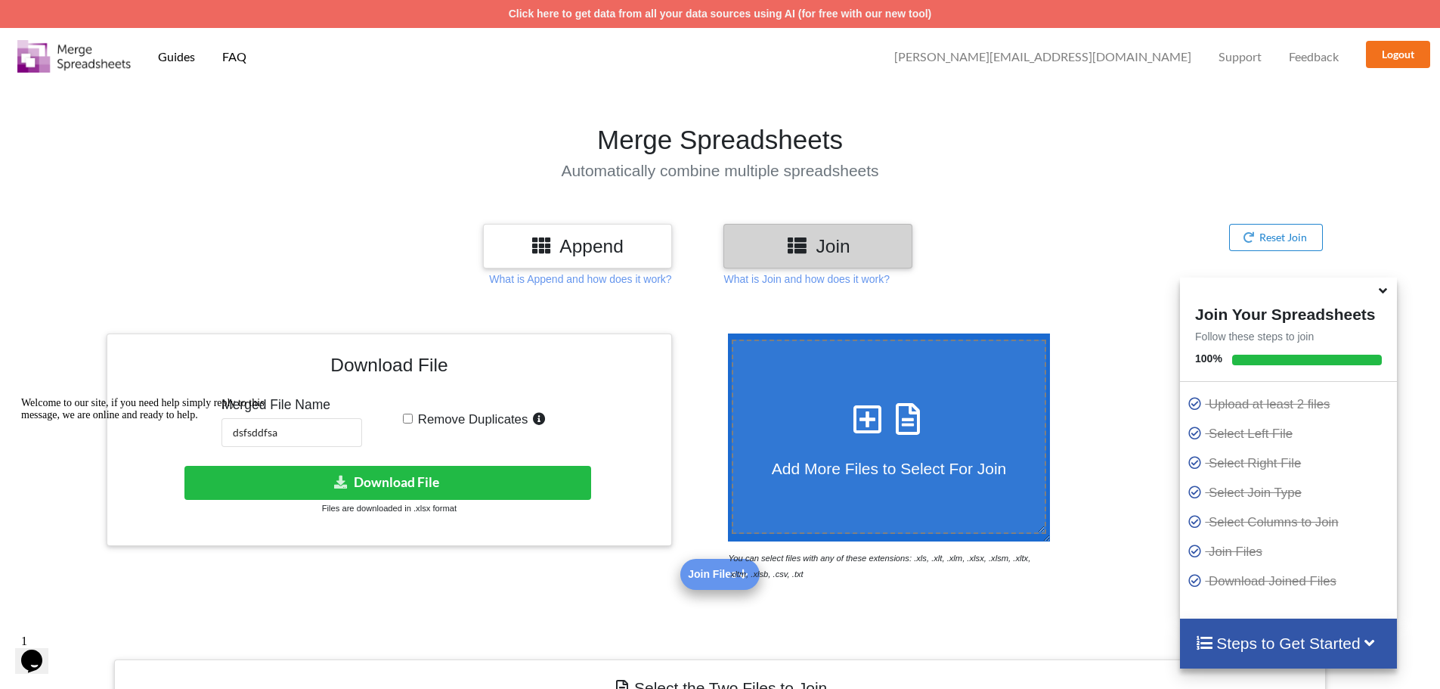
click at [950, 235] on div "Join" at bounding box center [903, 246] width 358 height 45
